Goal: Use online tool/utility: Utilize a website feature to perform a specific function

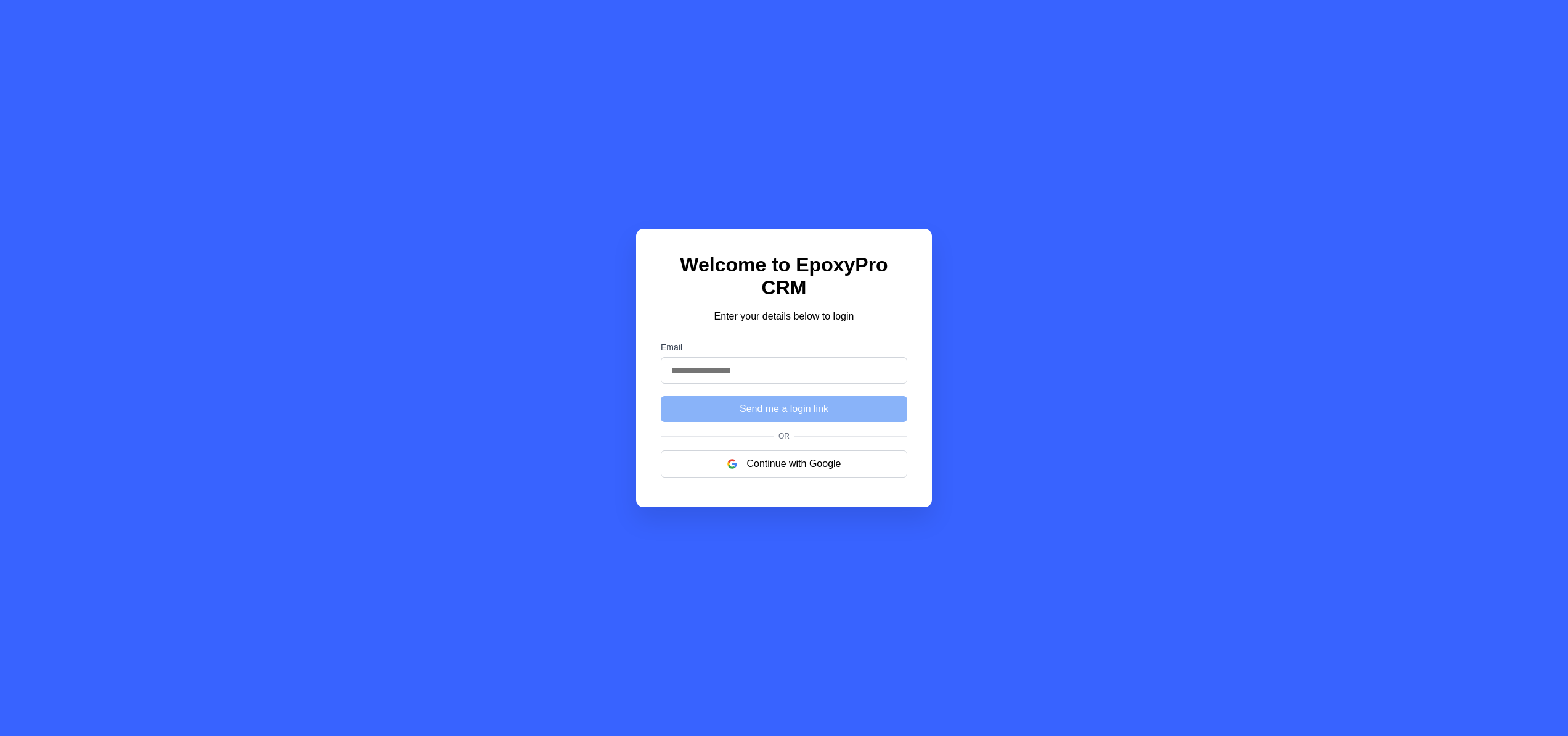
click at [716, 359] on input "Email" at bounding box center [784, 371] width 246 height 26
type input "**********"
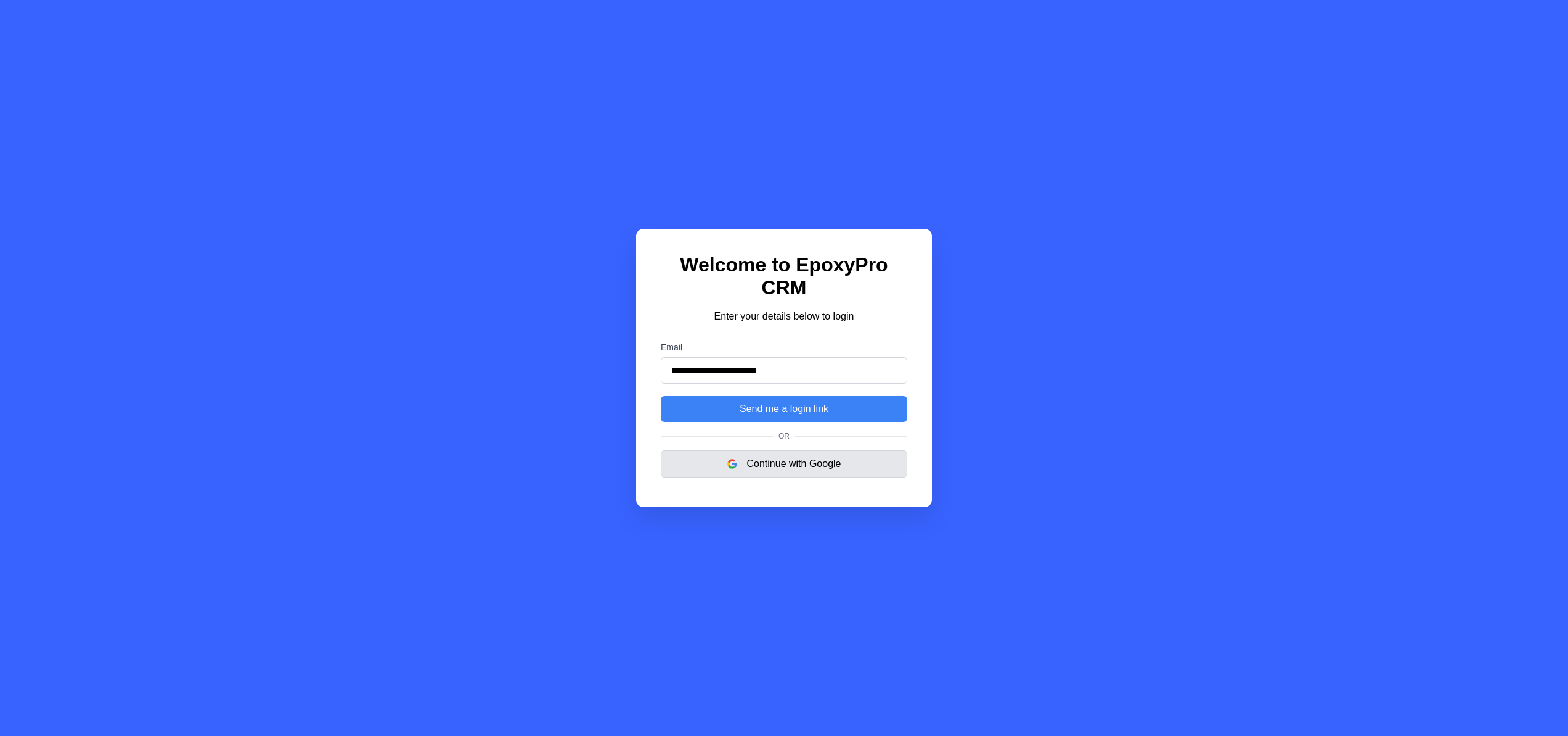
click at [767, 456] on button "Continue with Google" at bounding box center [784, 463] width 246 height 27
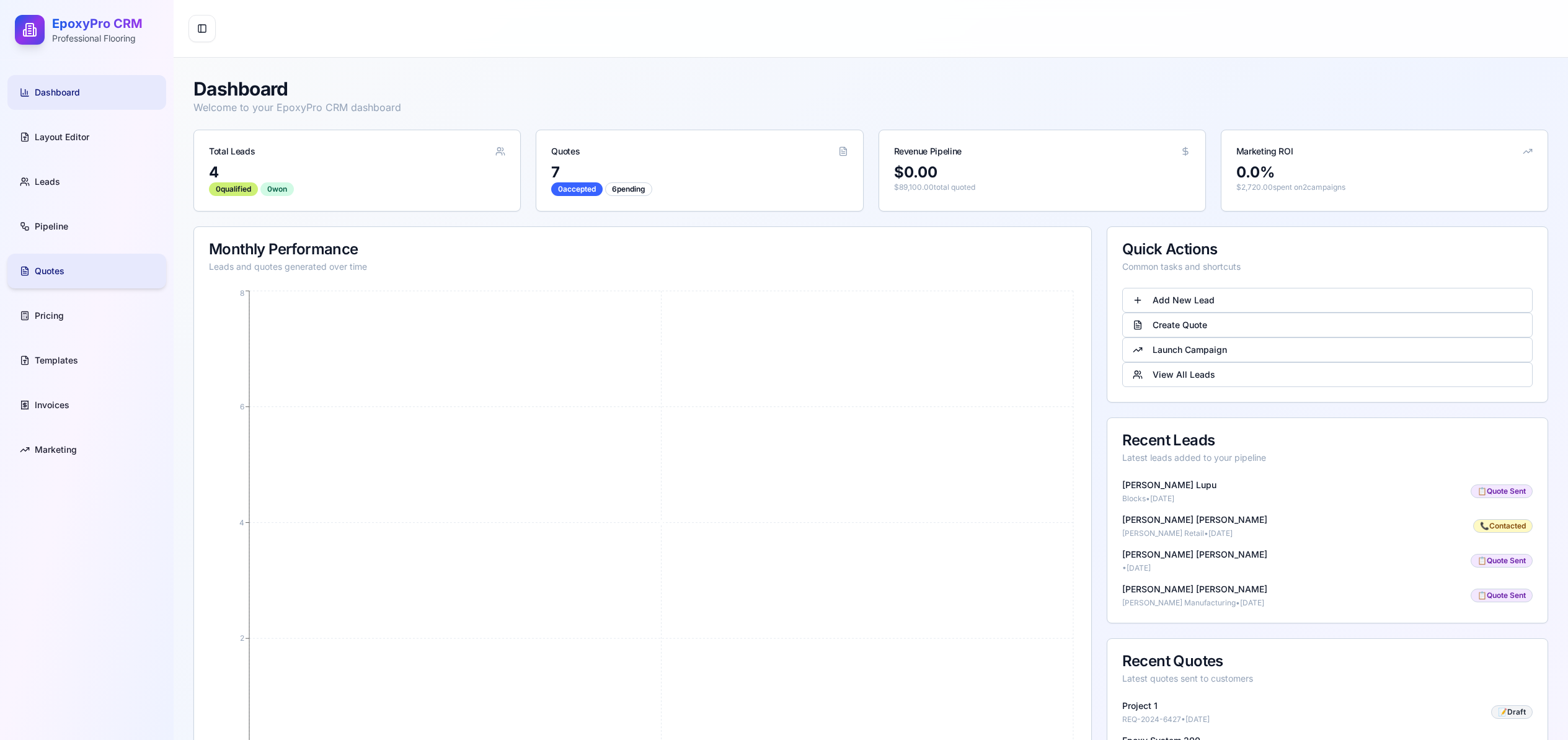
click at [57, 267] on span "Quotes" at bounding box center [50, 271] width 30 height 12
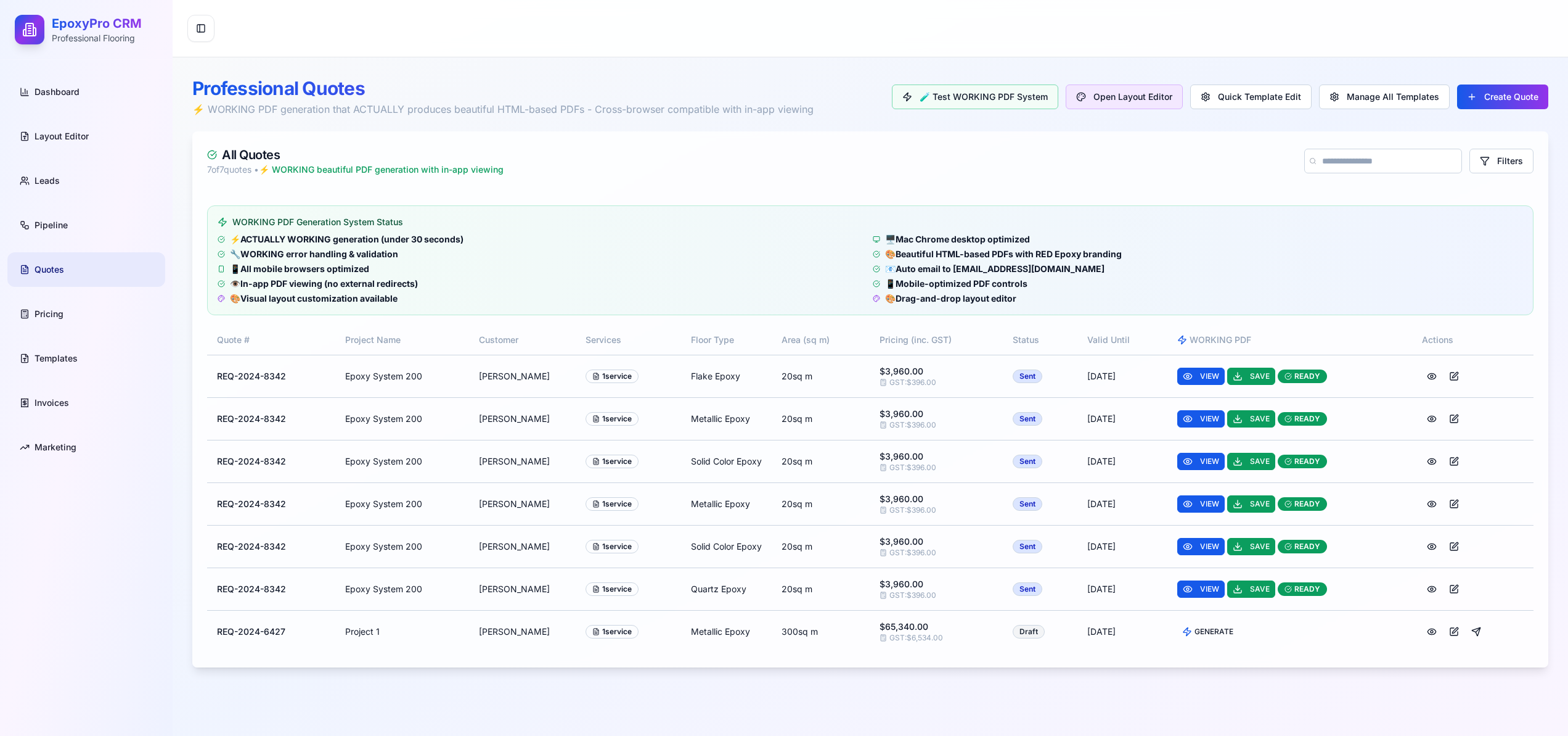
click at [1120, 93] on button "Open Layout Editor" at bounding box center [1124, 97] width 117 height 25
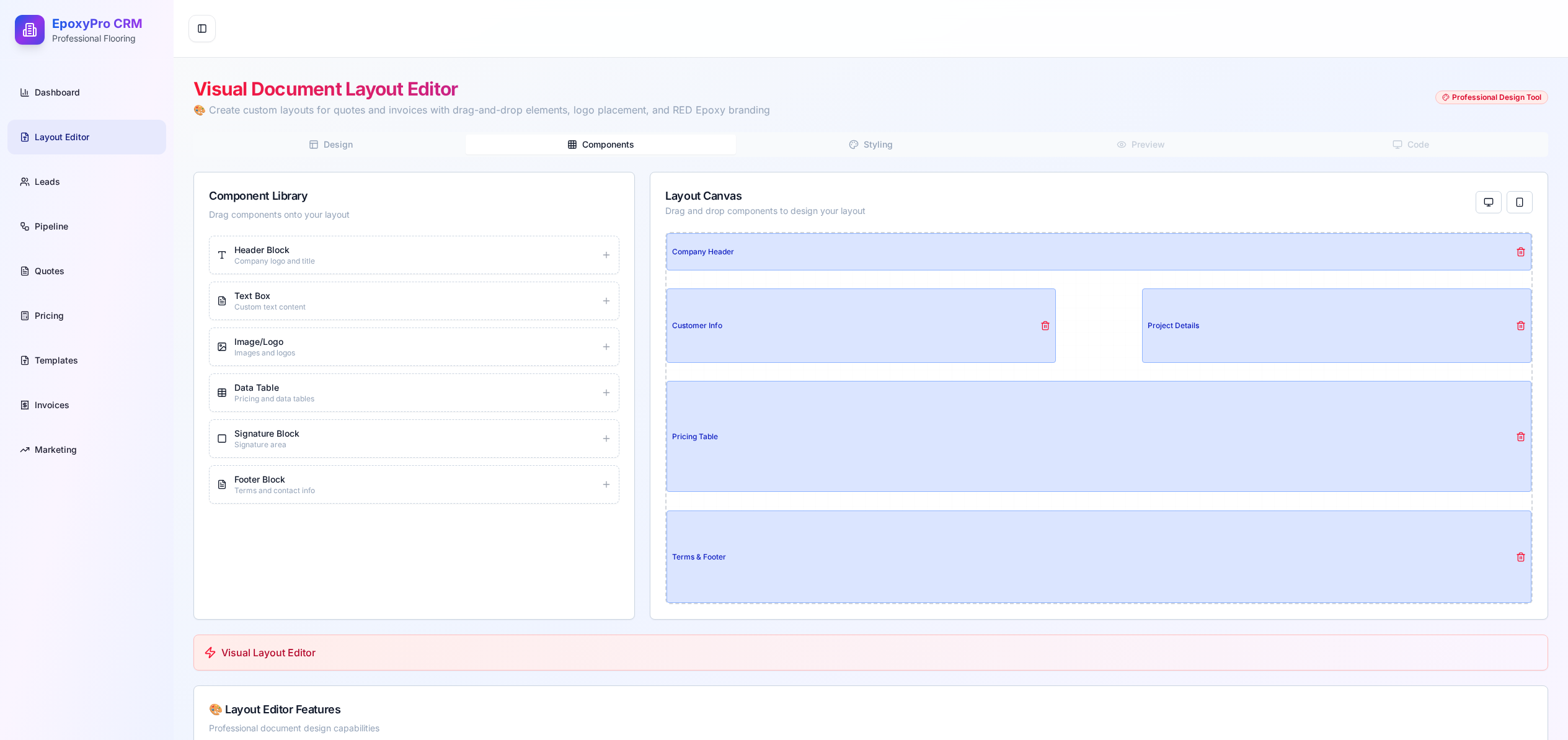
click at [615, 143] on span "Components" at bounding box center [608, 144] width 52 height 12
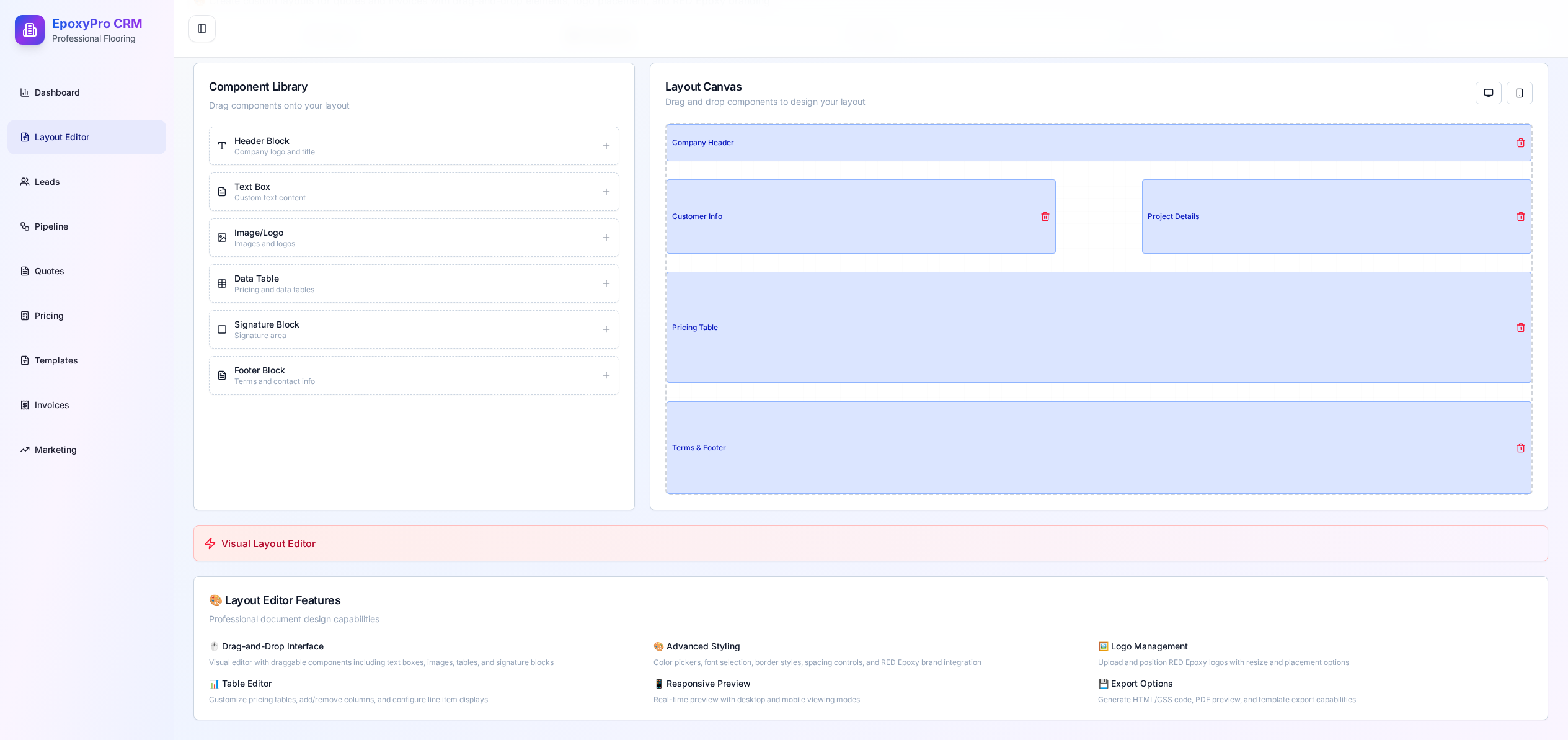
scroll to position [16, 0]
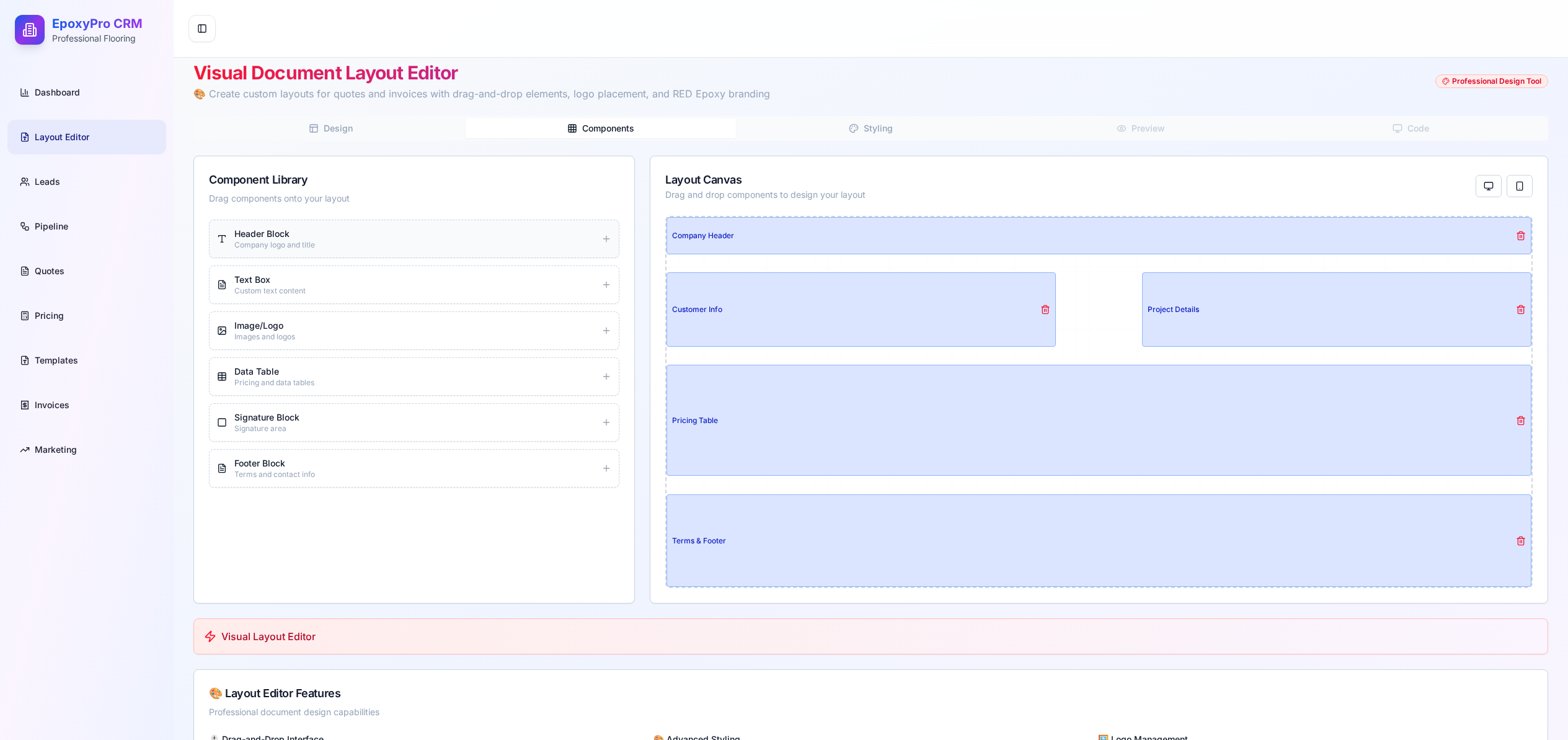
click at [601, 238] on div "Header Block Company logo and title" at bounding box center [414, 238] width 395 height 22
click at [1001, 274] on button at bounding box center [1001, 272] width 10 height 10
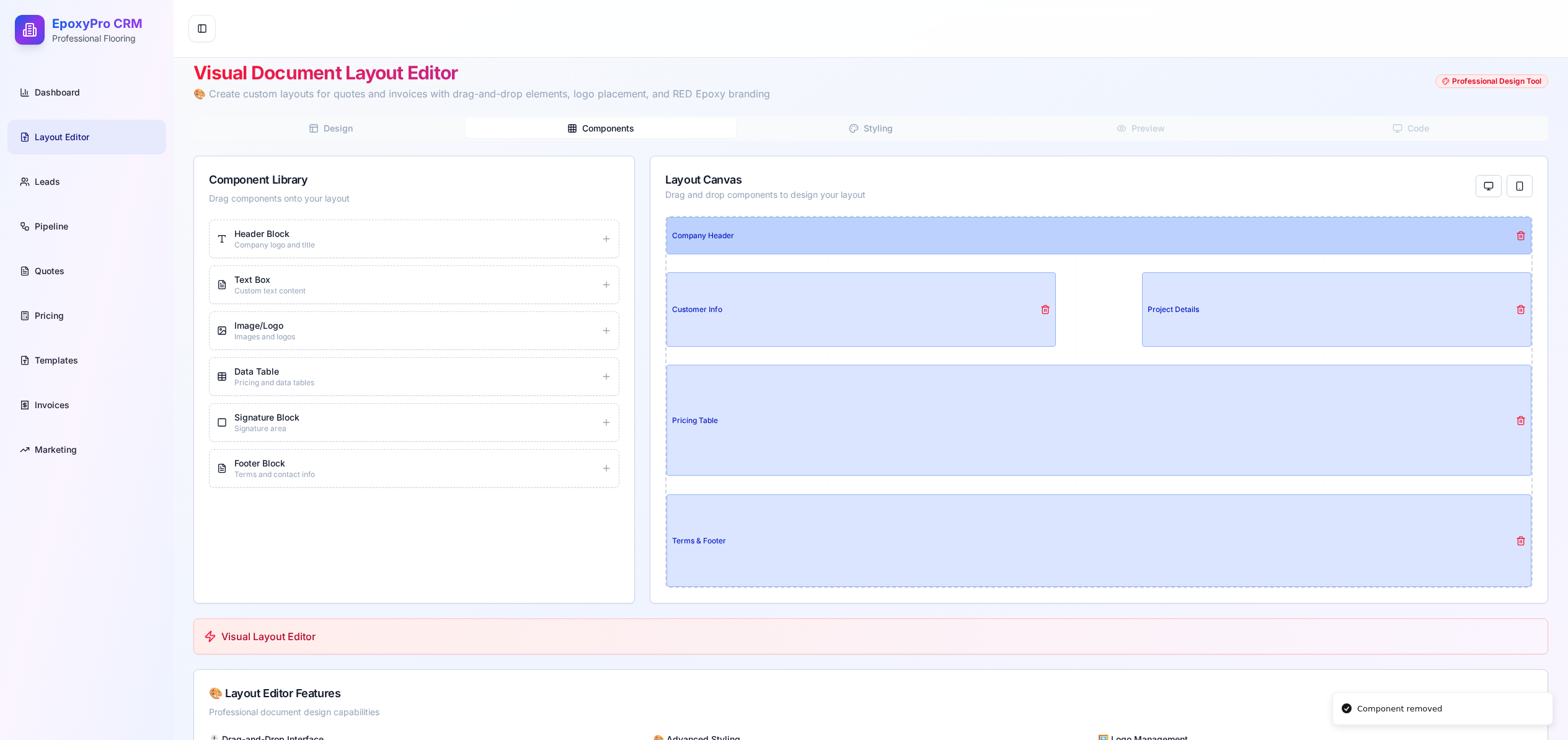
click at [1263, 229] on div "Company Header" at bounding box center [1099, 235] width 864 height 36
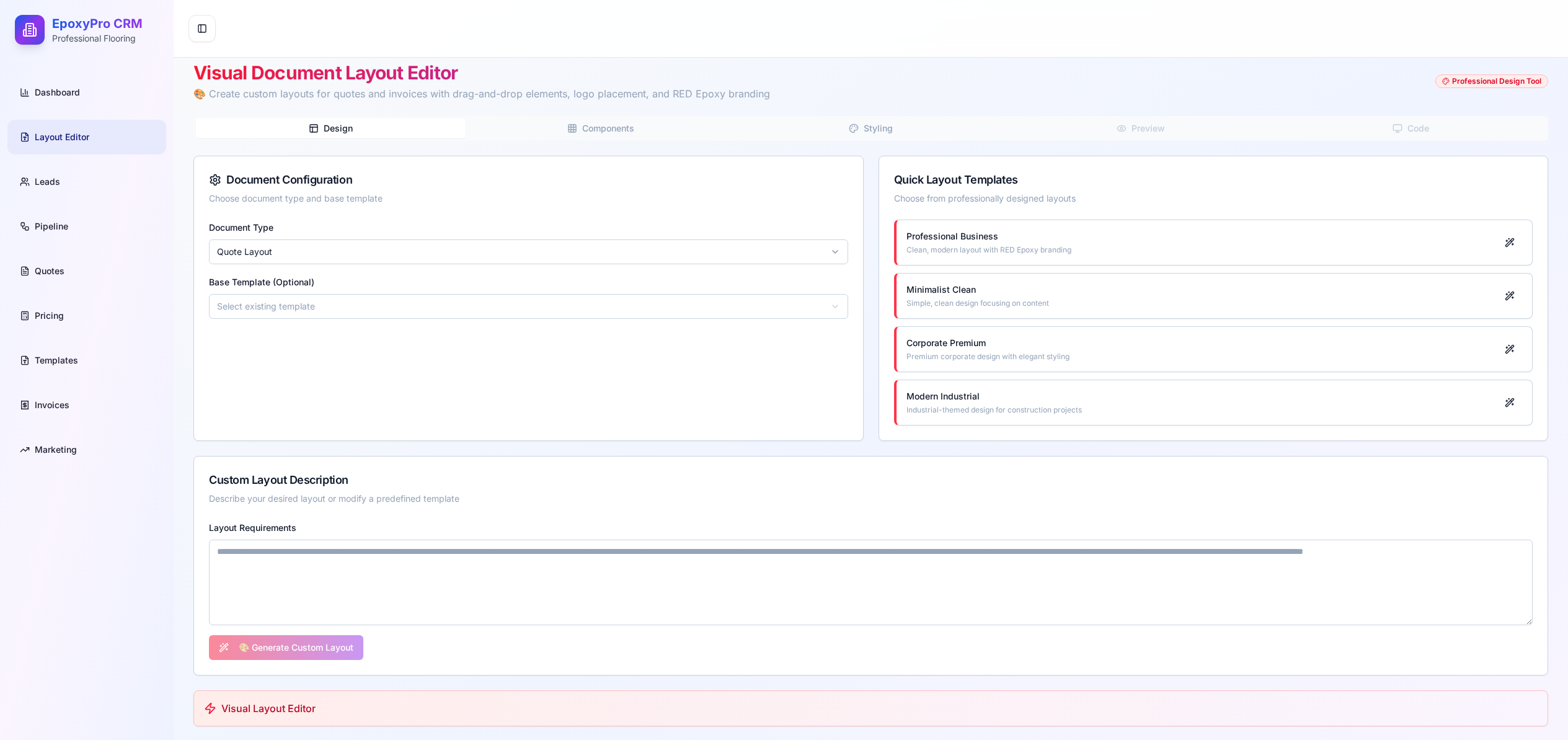
click at [390, 131] on button "Design" at bounding box center [330, 128] width 270 height 19
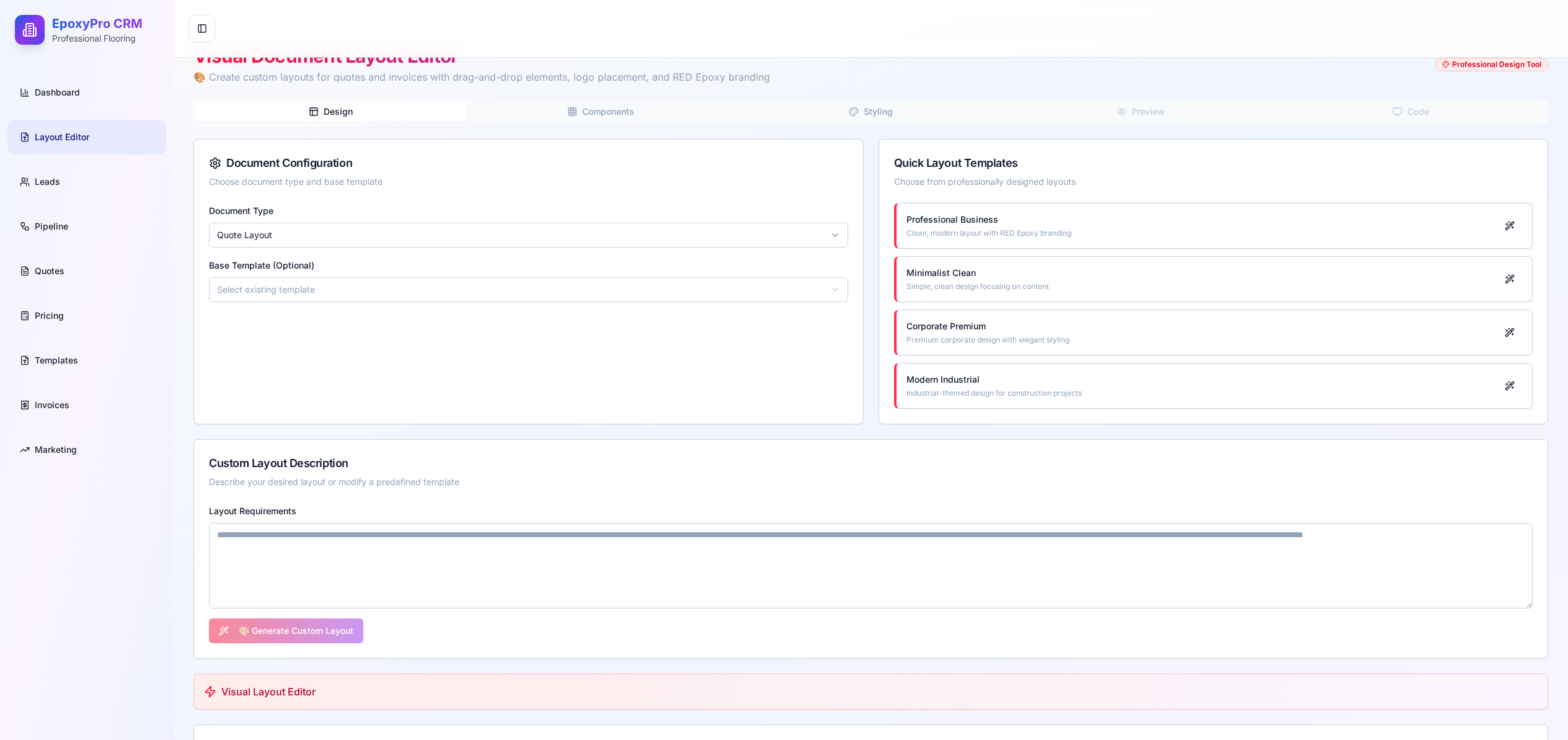
scroll to position [10, 0]
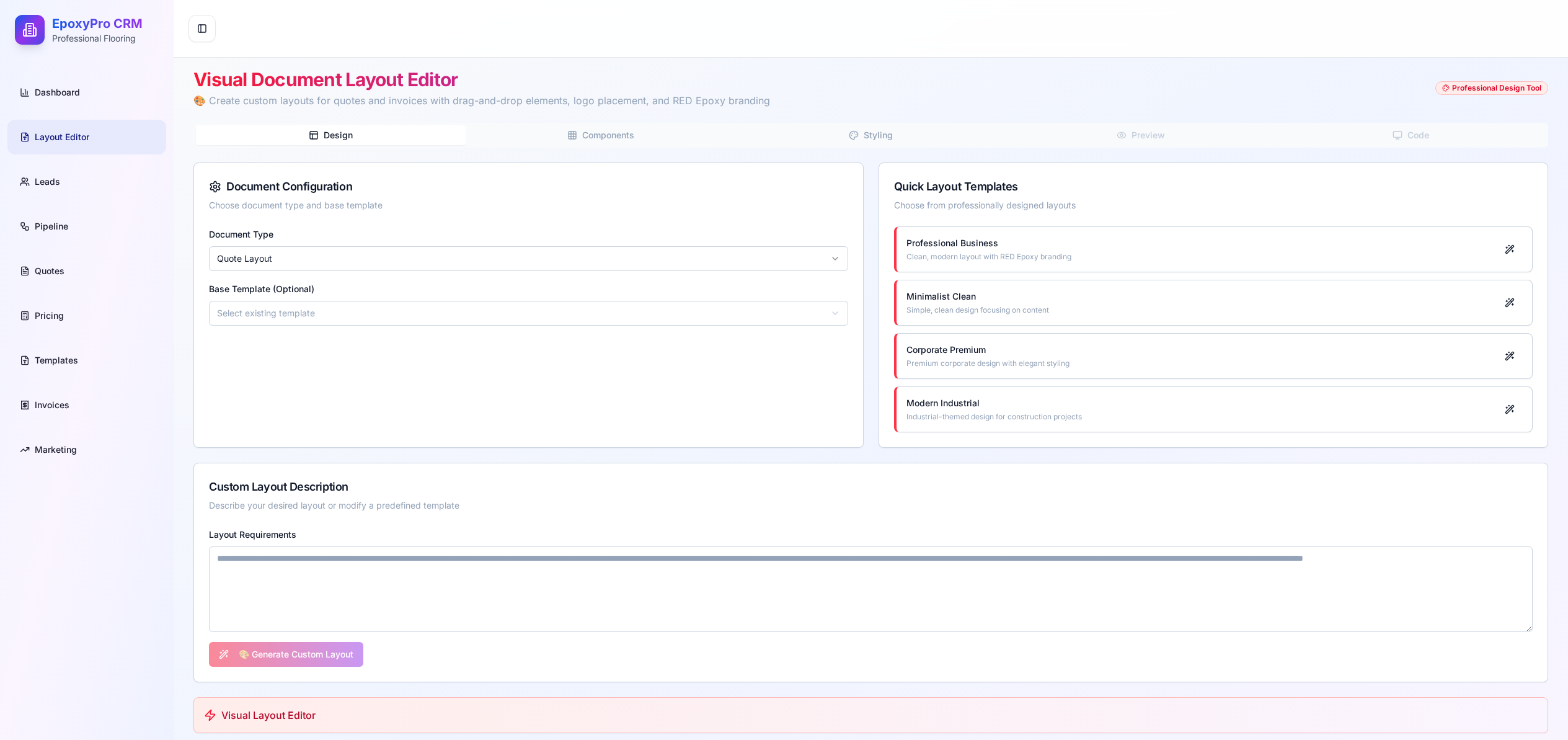
click at [608, 139] on span "Components" at bounding box center [608, 135] width 52 height 12
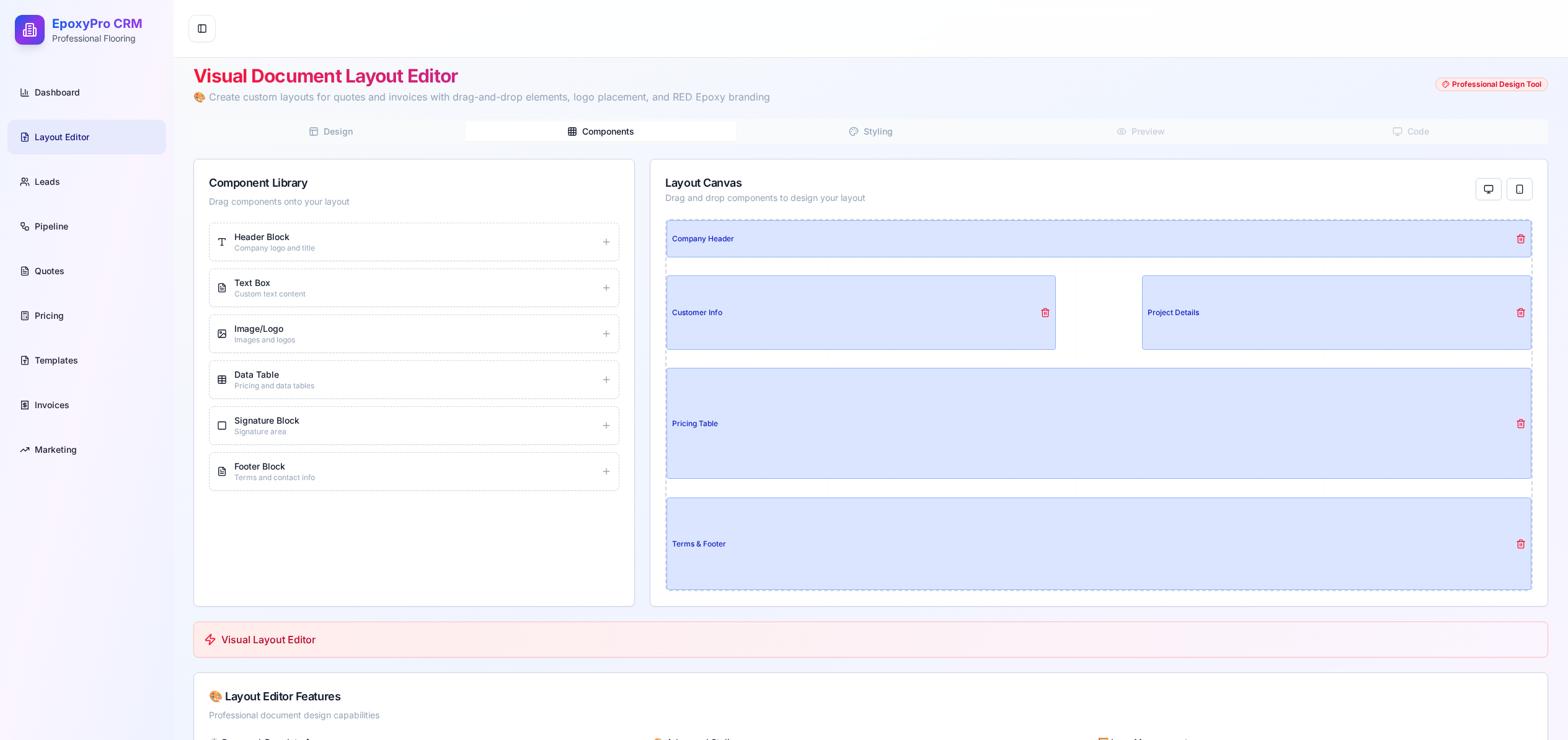
scroll to position [13, 0]
click at [607, 335] on icon at bounding box center [606, 333] width 10 height 10
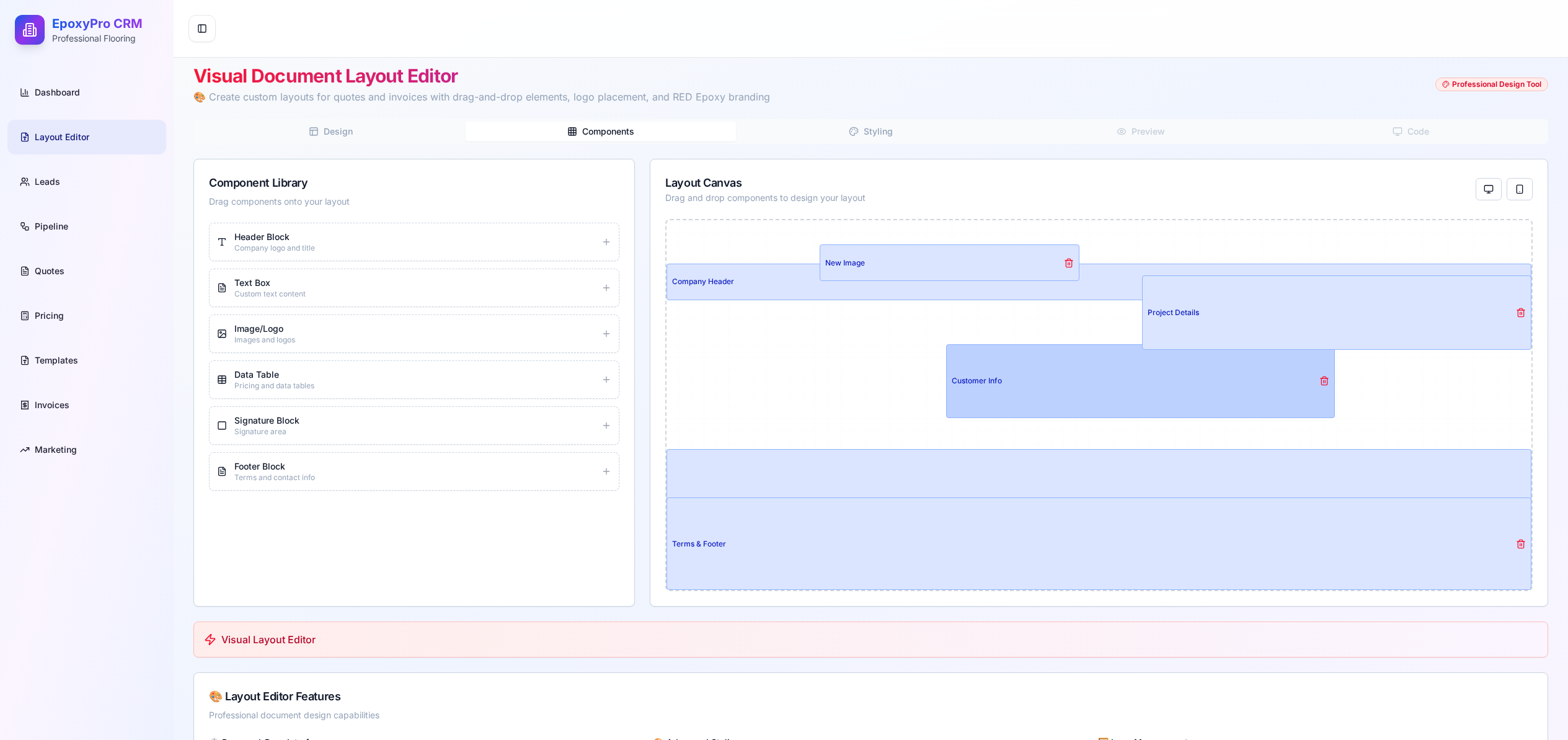
click at [1039, 384] on div "Customer Info" at bounding box center [1141, 382] width 388 height 73
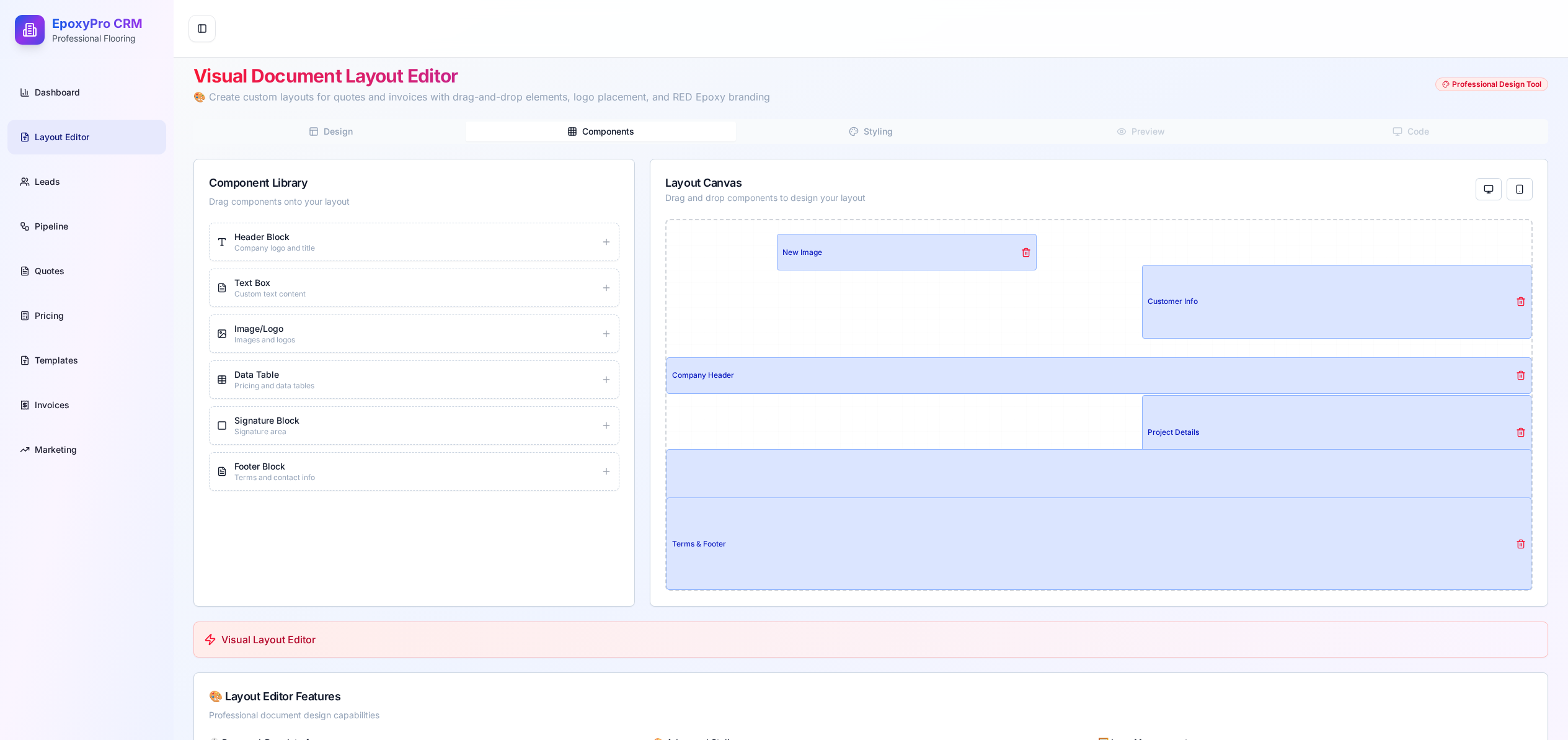
click at [760, 262] on div at bounding box center [1098, 405] width 865 height 370
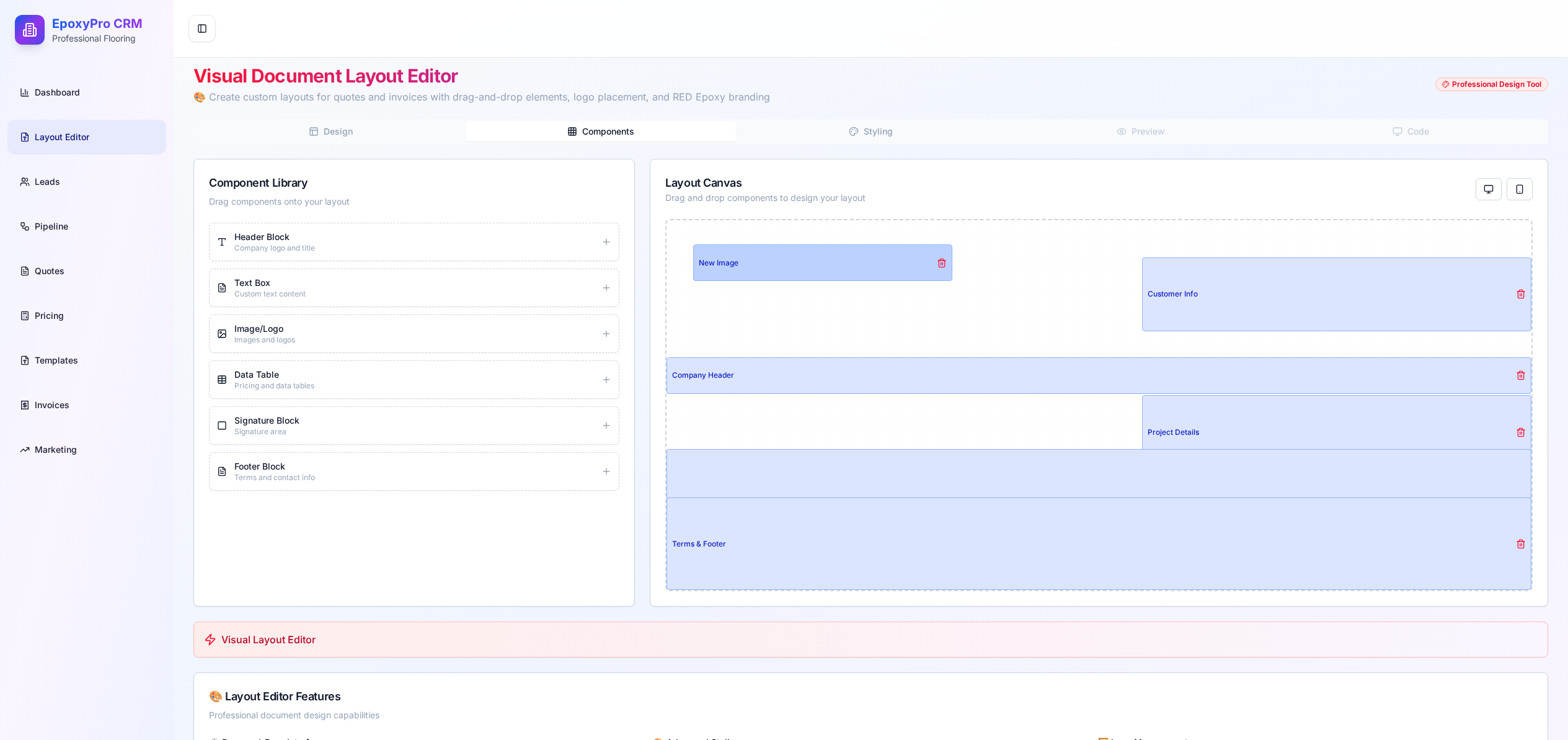
click at [866, 256] on div "New Image" at bounding box center [822, 263] width 257 height 36
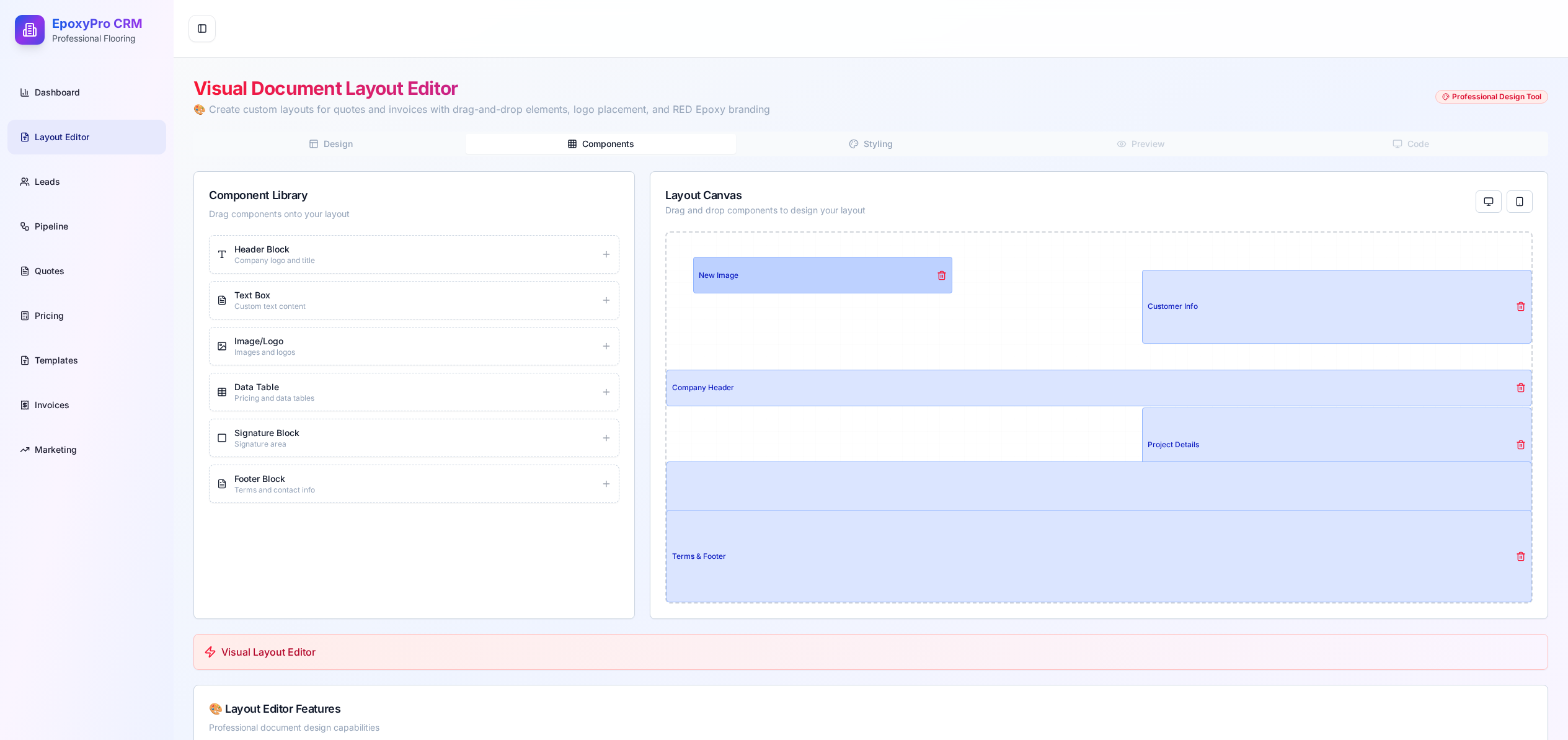
scroll to position [0, 0]
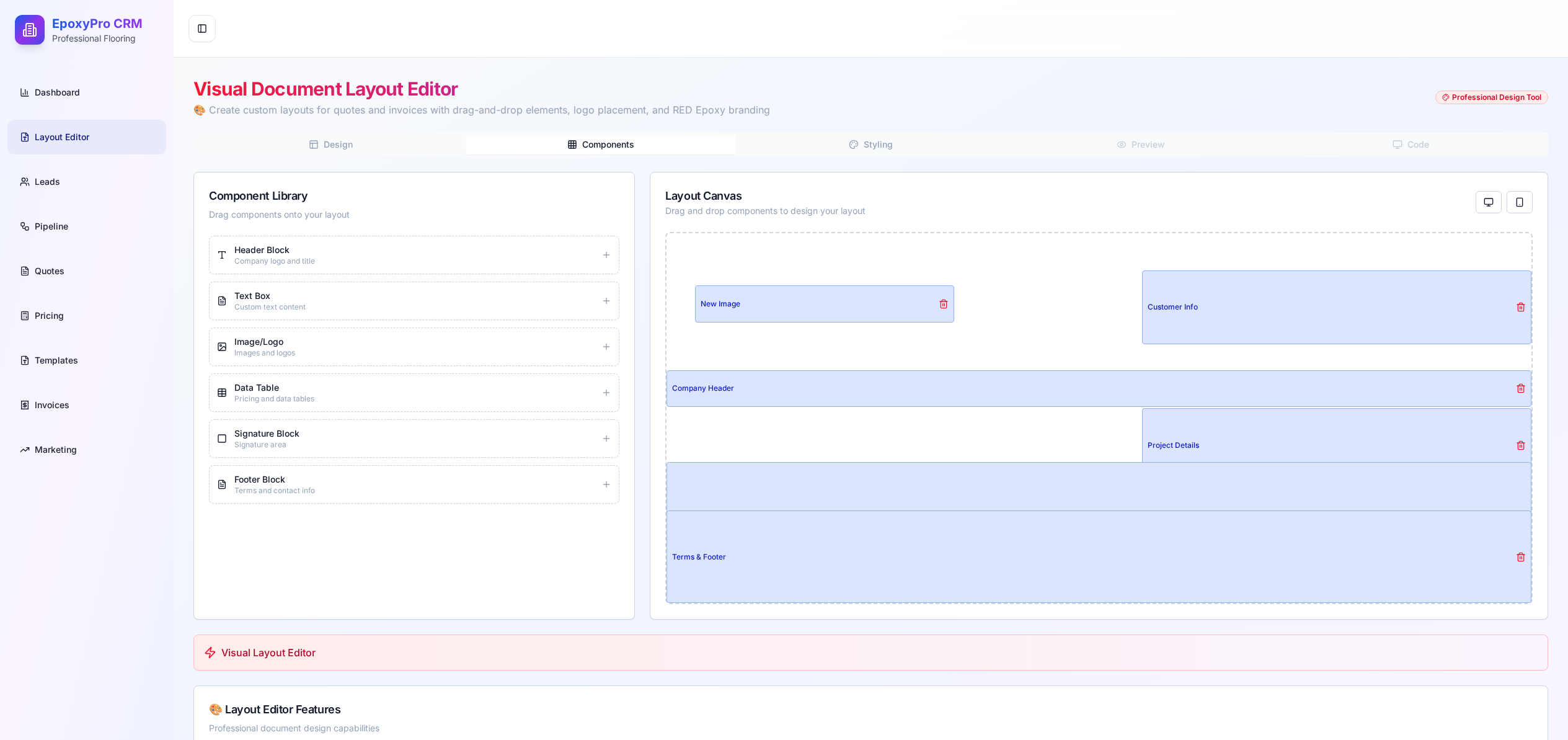
click at [1141, 151] on div "Design Components Styling Preview Code" at bounding box center [871, 144] width 1355 height 25
click at [1144, 144] on div "Design Components Styling Preview Code" at bounding box center [871, 144] width 1355 height 25
click at [380, 143] on button "Design" at bounding box center [330, 144] width 270 height 19
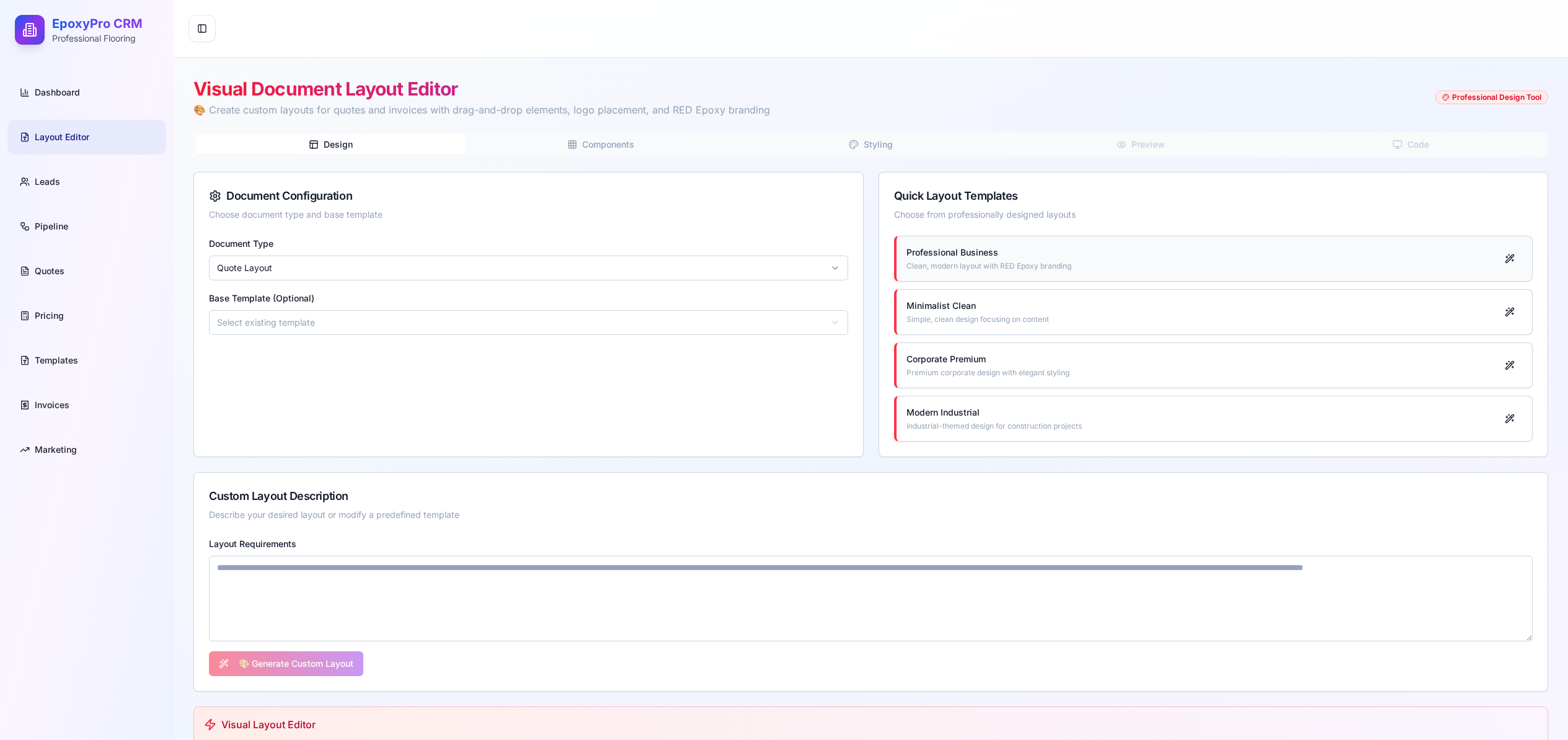
click at [1498, 254] on button at bounding box center [1510, 258] width 25 height 22
type textarea "**********"
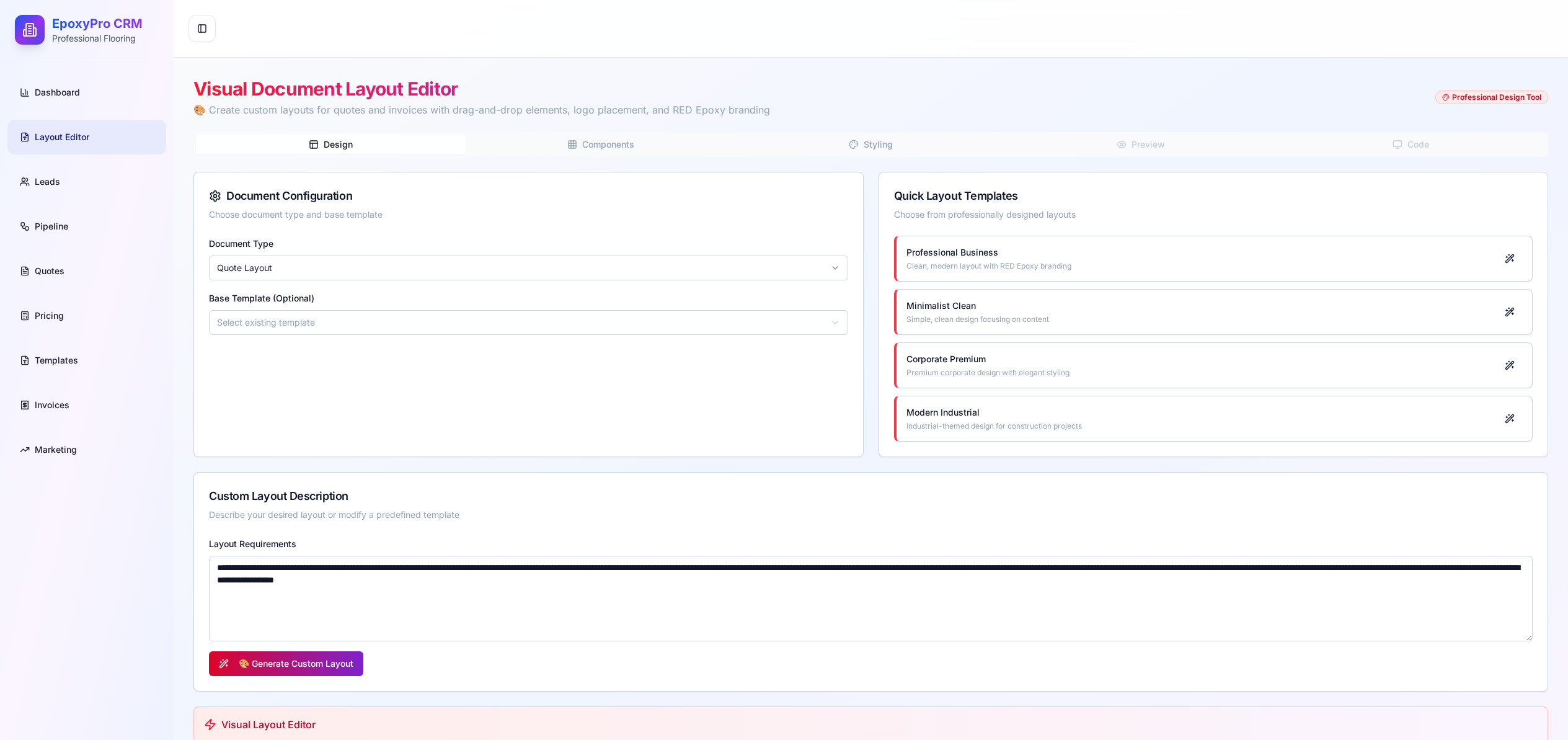
click at [314, 665] on button "🎨 Generate Custom Layout" at bounding box center [286, 664] width 154 height 25
click at [610, 143] on span "Components" at bounding box center [608, 144] width 52 height 12
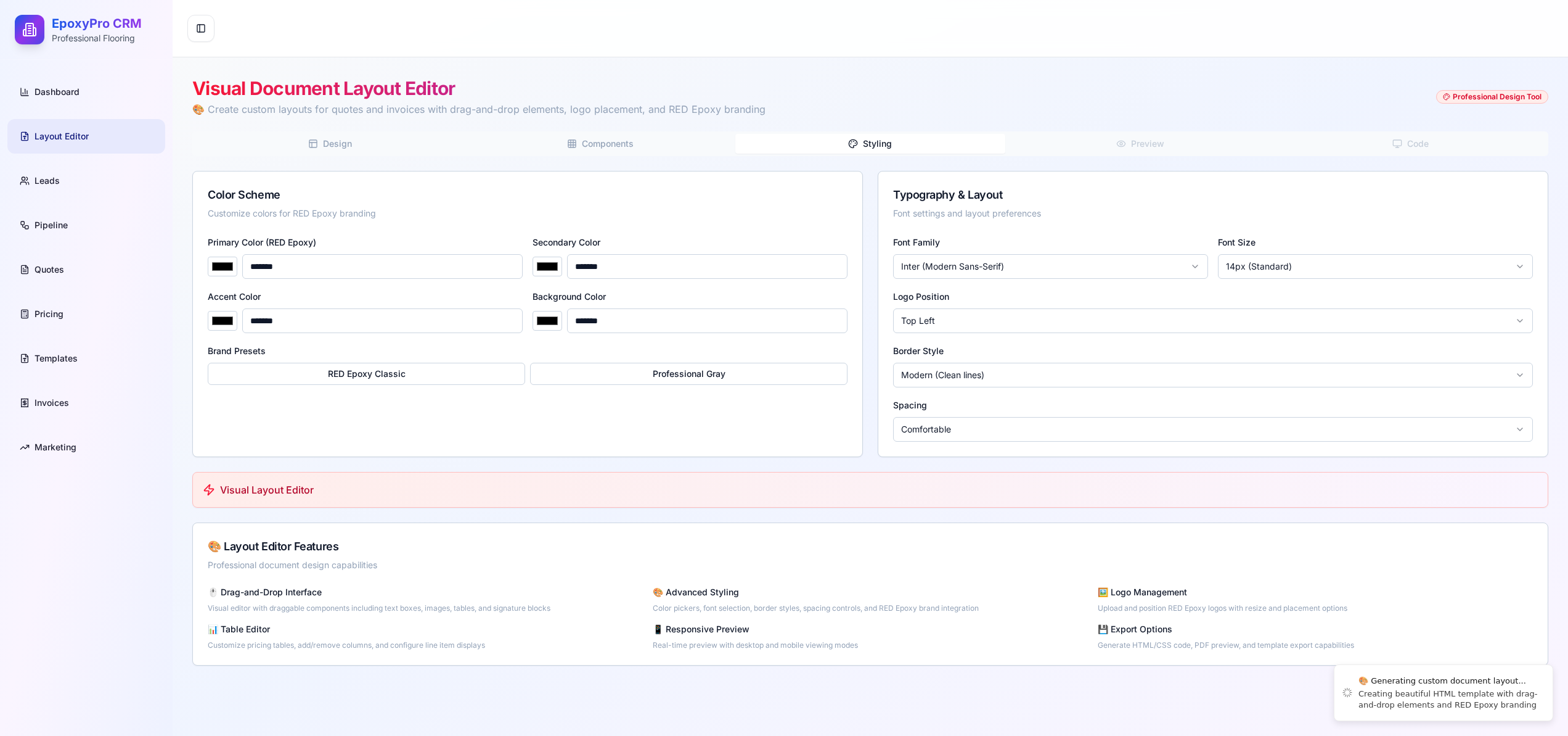
click at [915, 143] on button "Styling" at bounding box center [870, 144] width 270 height 19
click at [1155, 139] on div "Design Components Styling Preview Code" at bounding box center [870, 144] width 1356 height 25
click at [1188, 147] on div "Design Components Styling Preview Code" at bounding box center [870, 144] width 1356 height 25
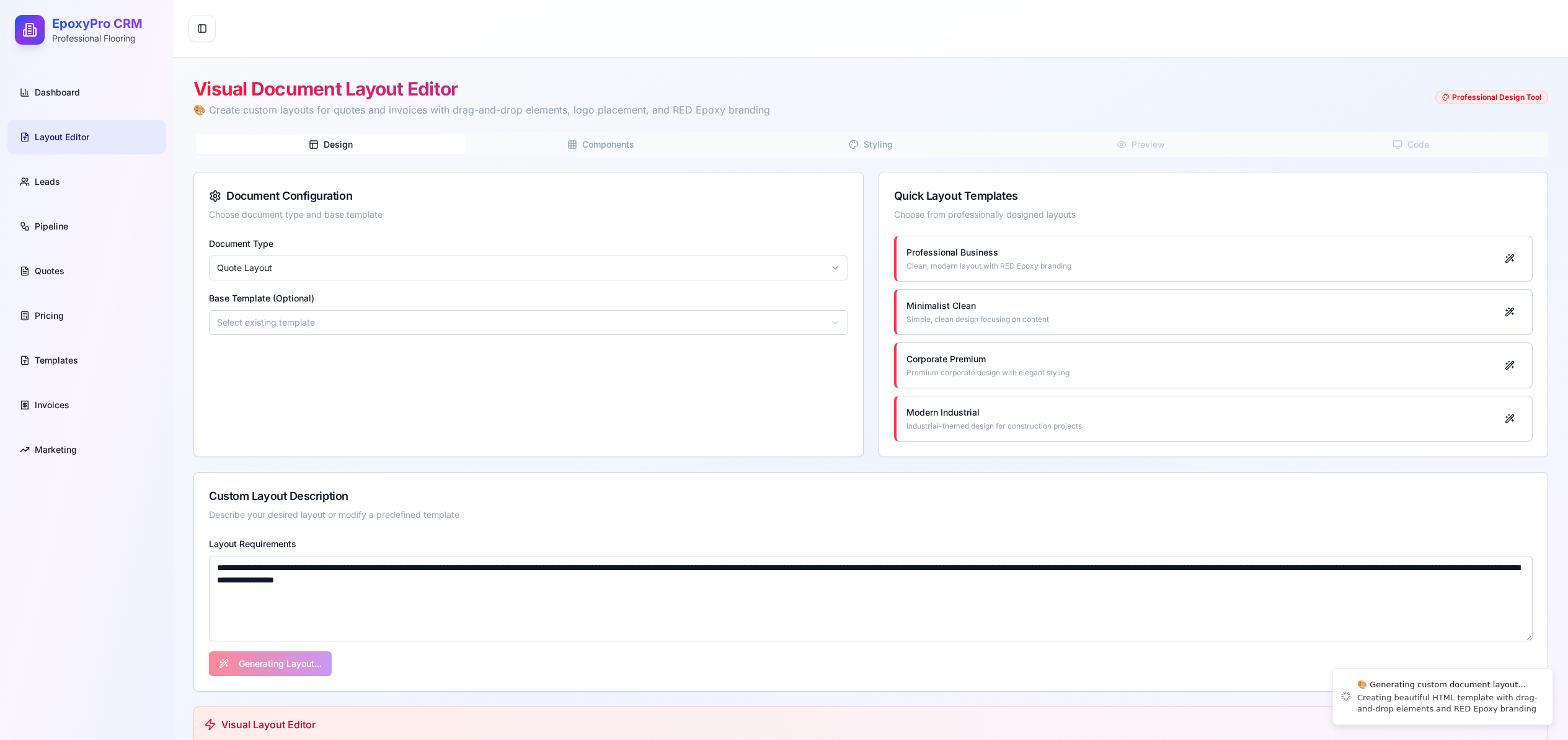
click at [357, 146] on button "Design" at bounding box center [330, 144] width 270 height 19
click at [619, 149] on span "Components" at bounding box center [608, 144] width 52 height 12
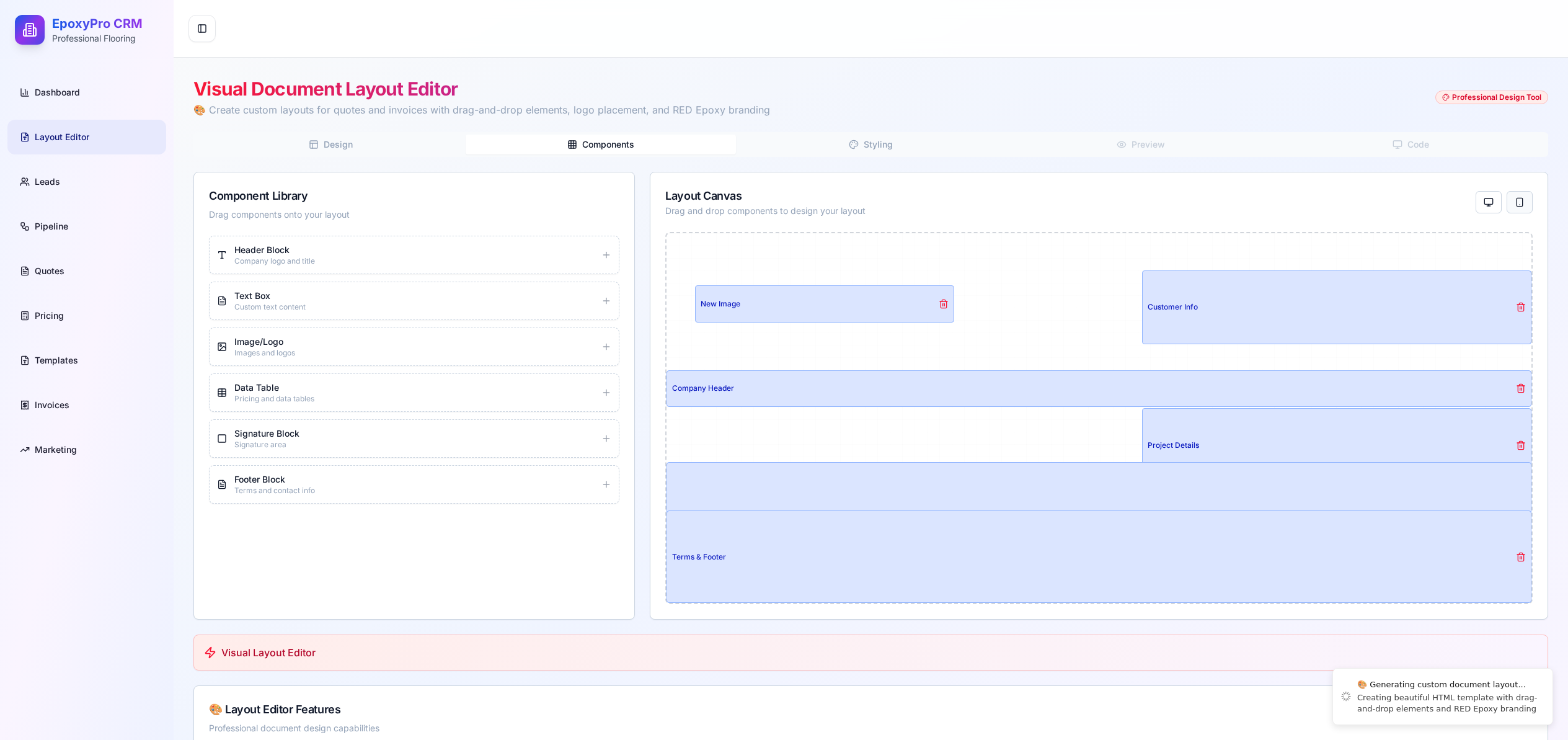
click at [1518, 200] on button at bounding box center [1518, 202] width 26 height 22
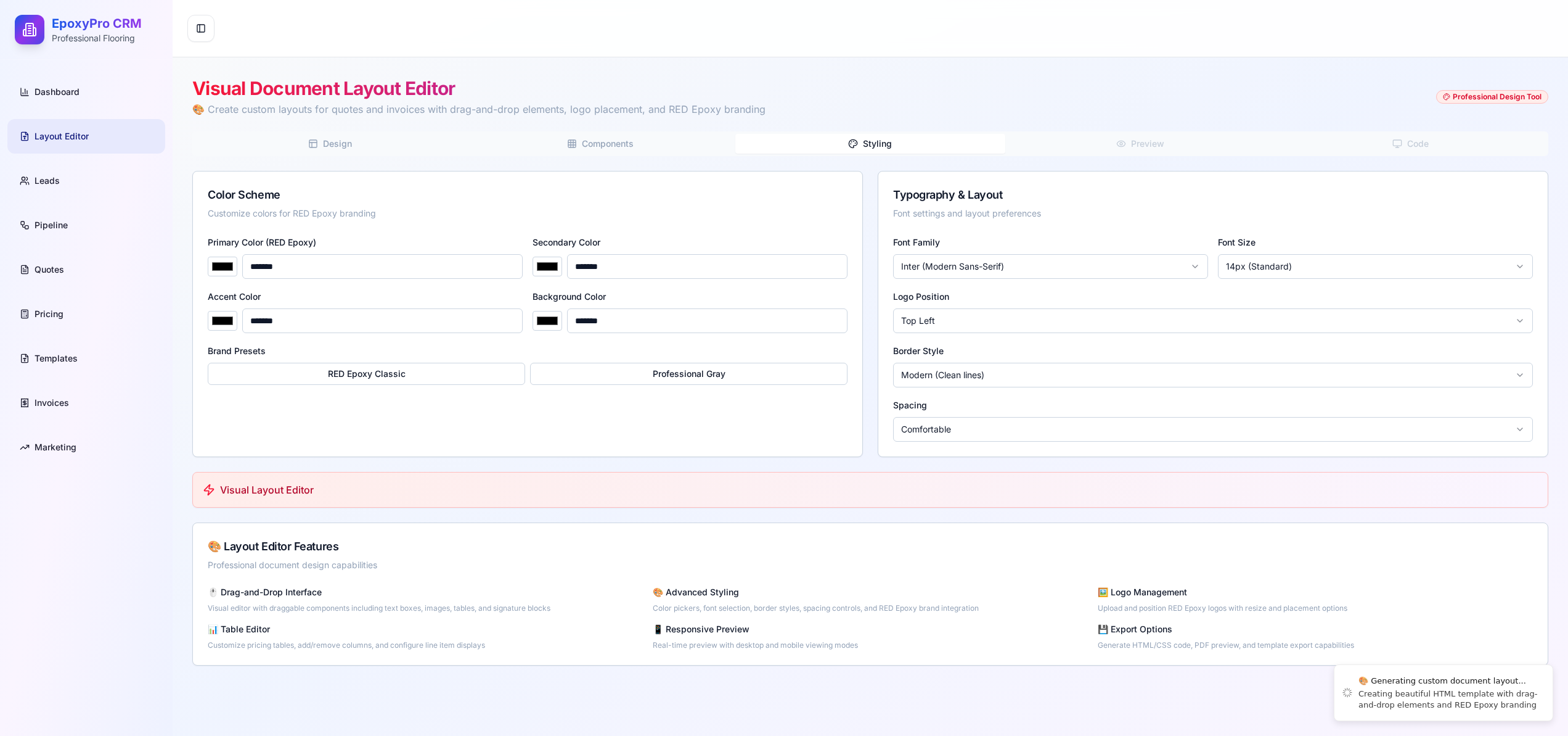
click at [863, 139] on span "Styling" at bounding box center [877, 144] width 29 height 12
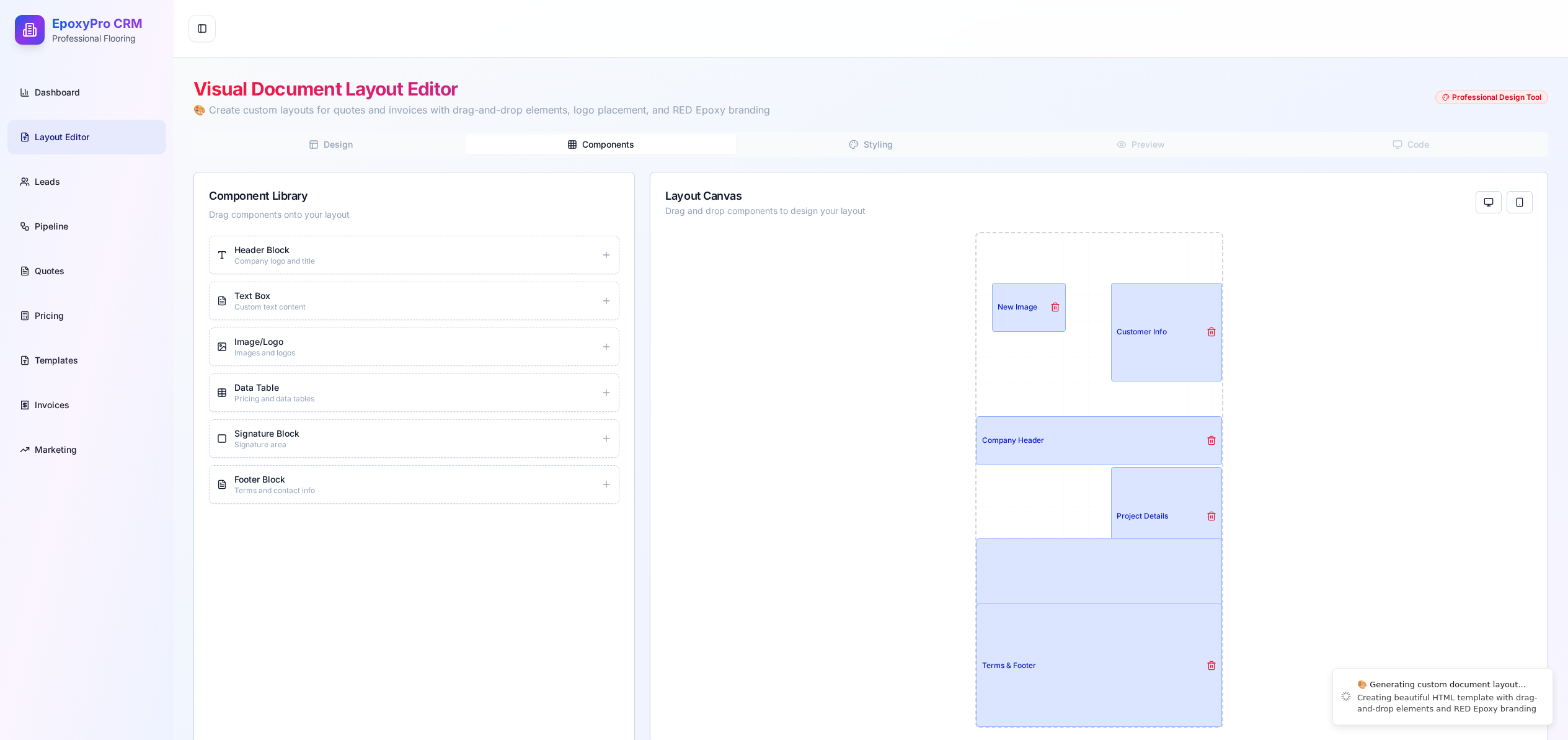
click at [577, 146] on button "Components" at bounding box center [600, 144] width 270 height 19
click at [363, 149] on button "Design" at bounding box center [330, 144] width 270 height 19
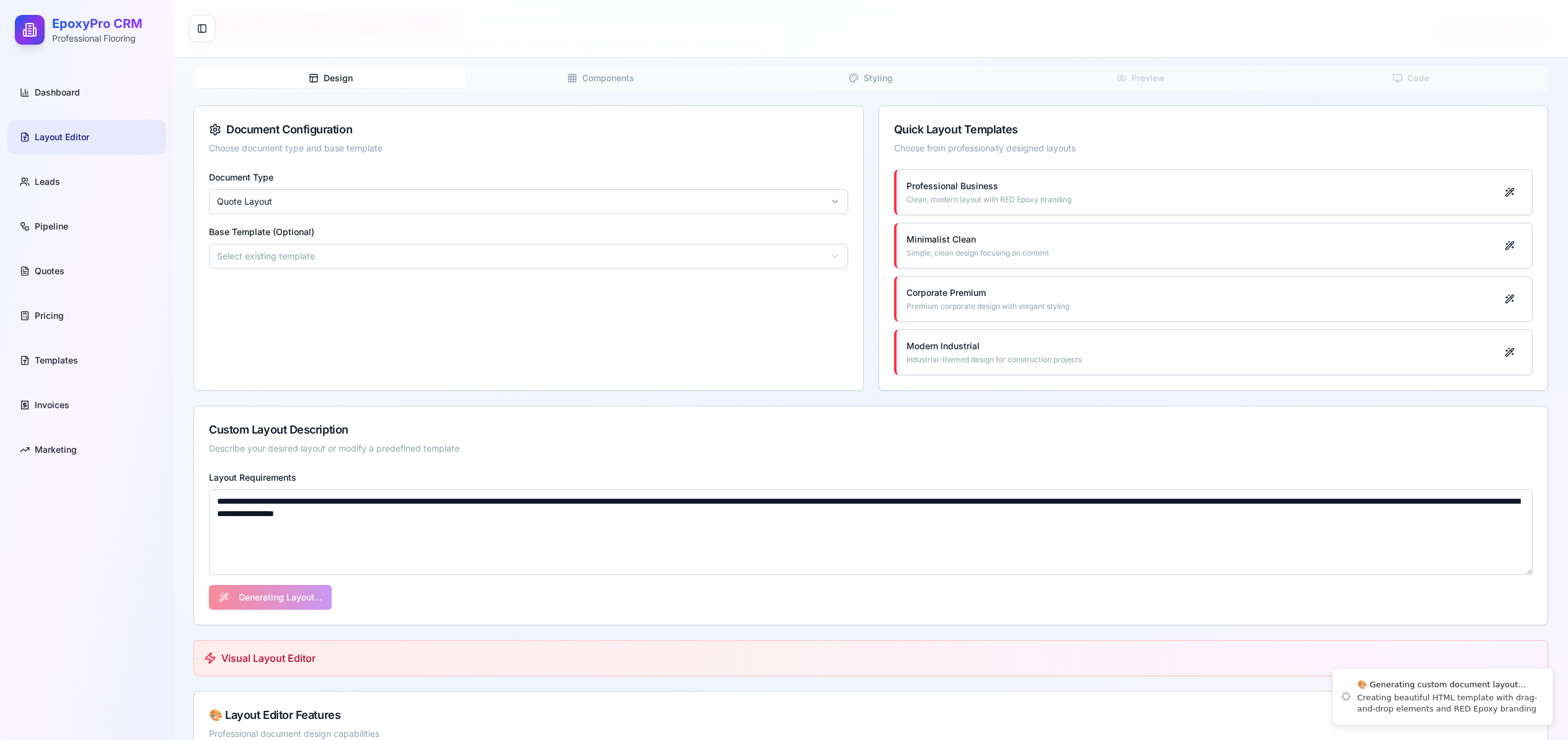
scroll to position [67, 0]
click at [839, 251] on html "EpoxyPro CRM Professional Flooring Dashboard Layout Editor Leads Pipeline Quote…" at bounding box center [788, 393] width 1577 height 921
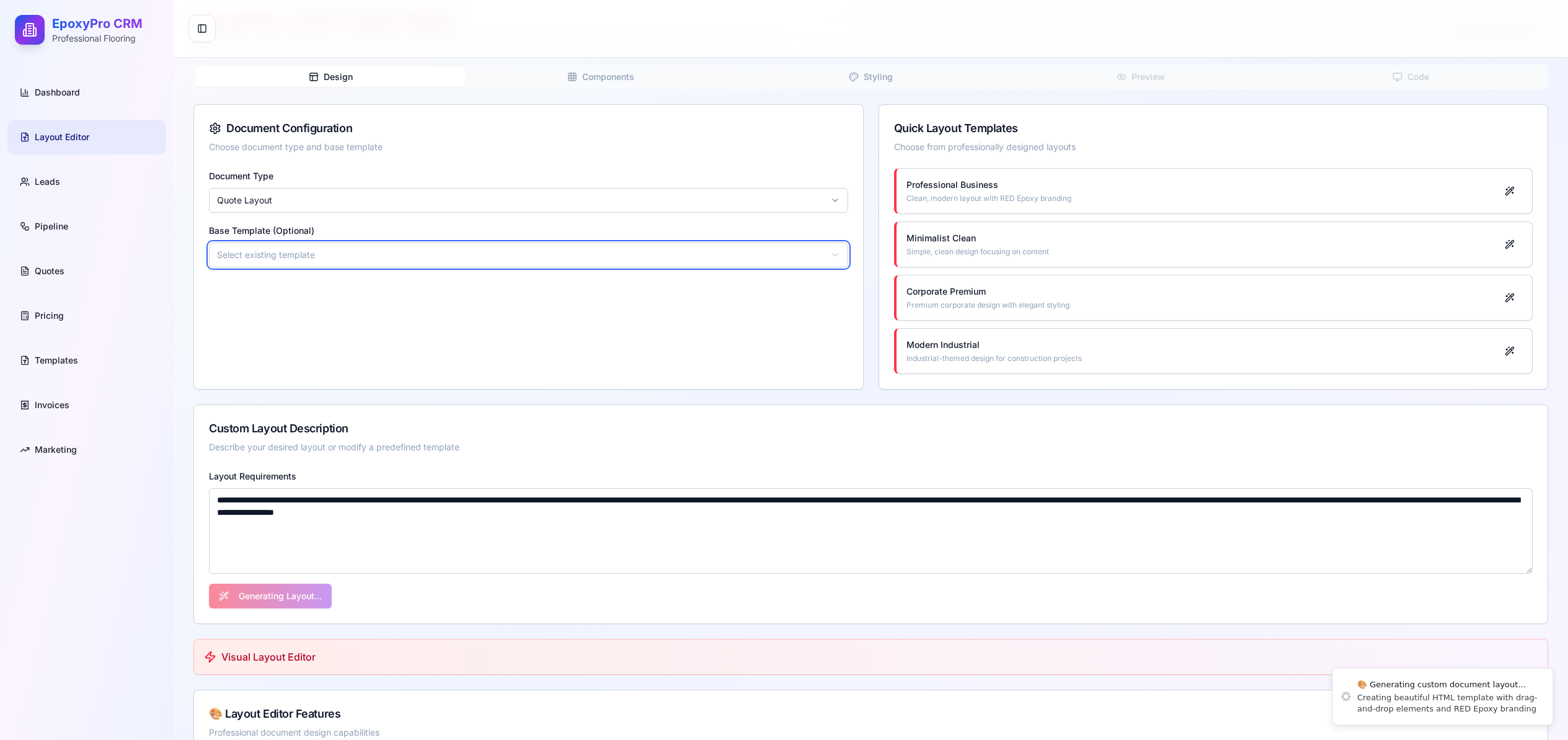
click at [143, 235] on html "EpoxyPro CRM Professional Flooring Dashboard Layout Editor Leads Pipeline Quote…" at bounding box center [784, 393] width 1568 height 921
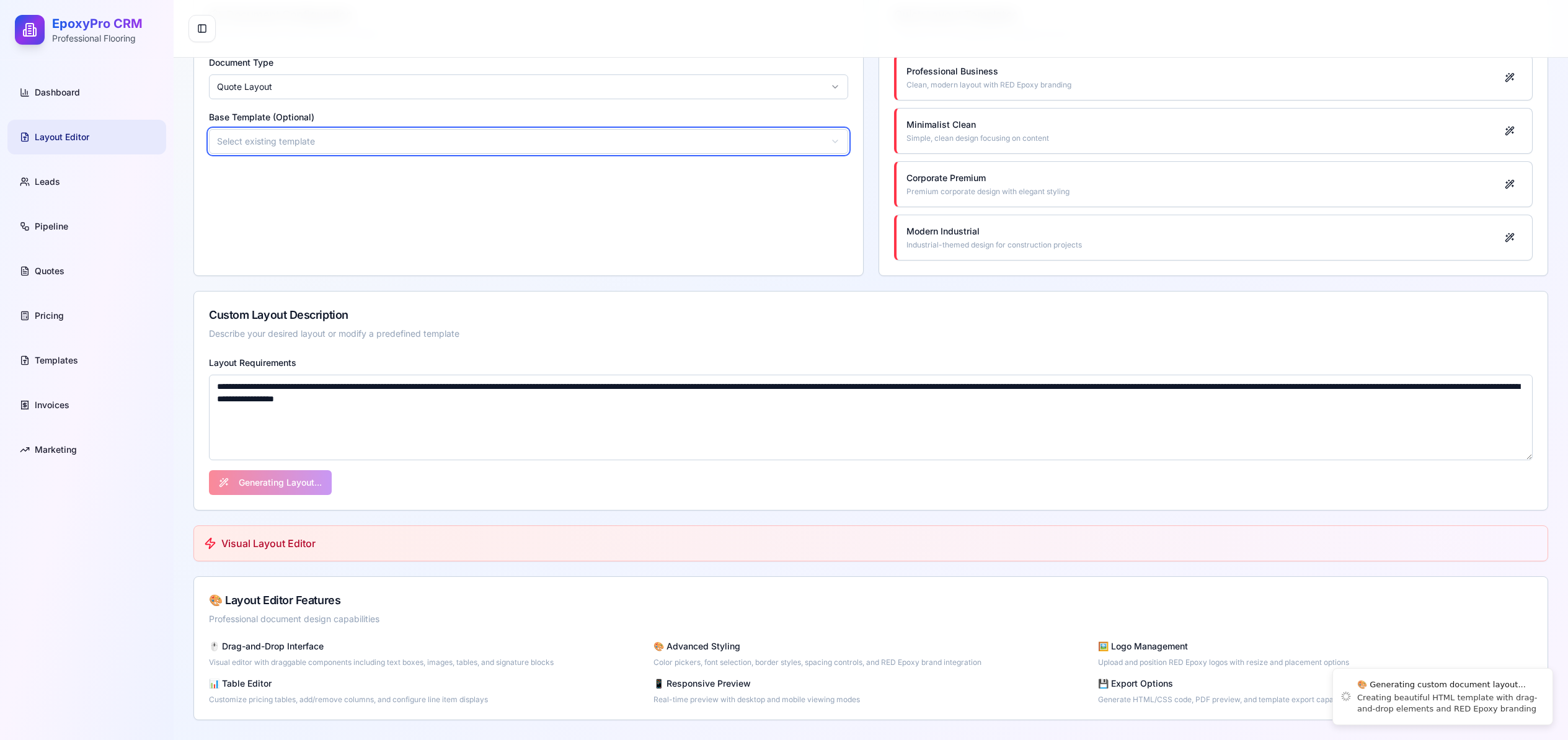
scroll to position [76, 0]
